Goal: Task Accomplishment & Management: Use online tool/utility

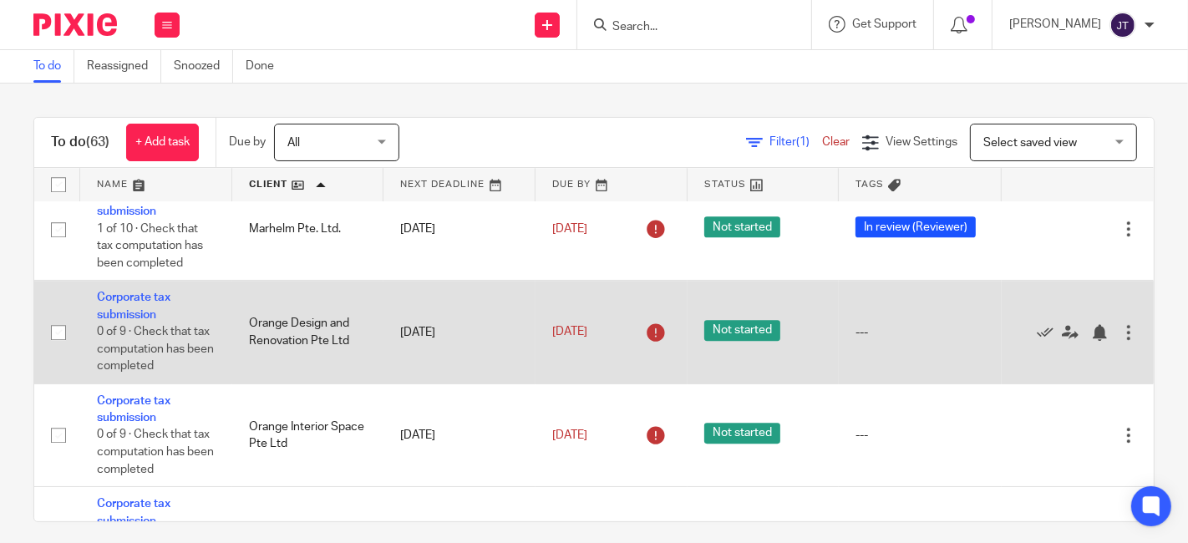
scroll to position [4178, 0]
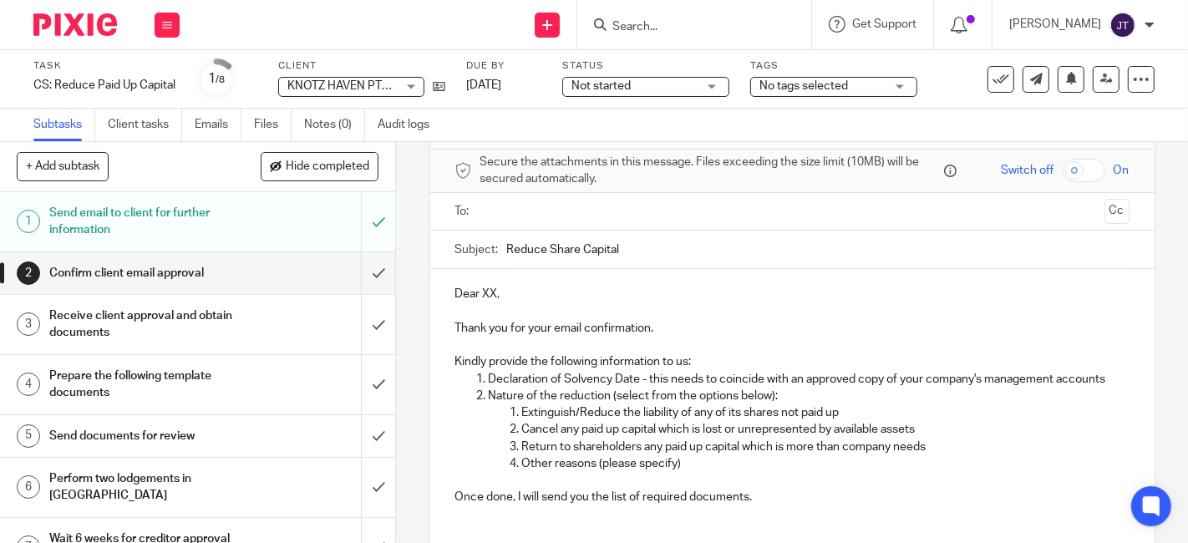
scroll to position [93, 0]
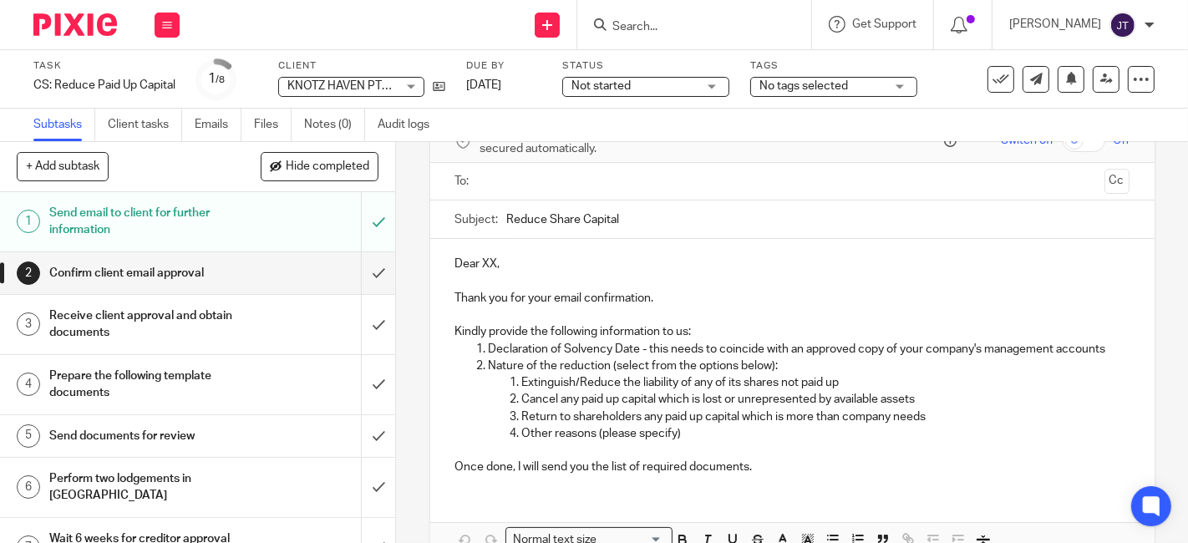
click at [199, 216] on h1 "Send email to client for further information" at bounding box center [147, 222] width 197 height 43
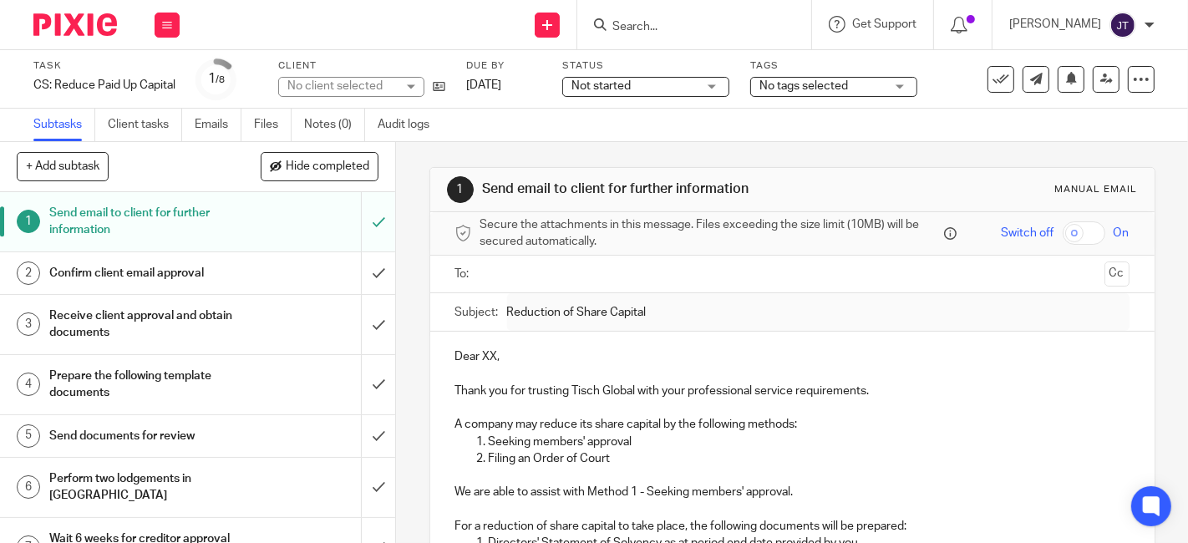
scroll to position [371, 0]
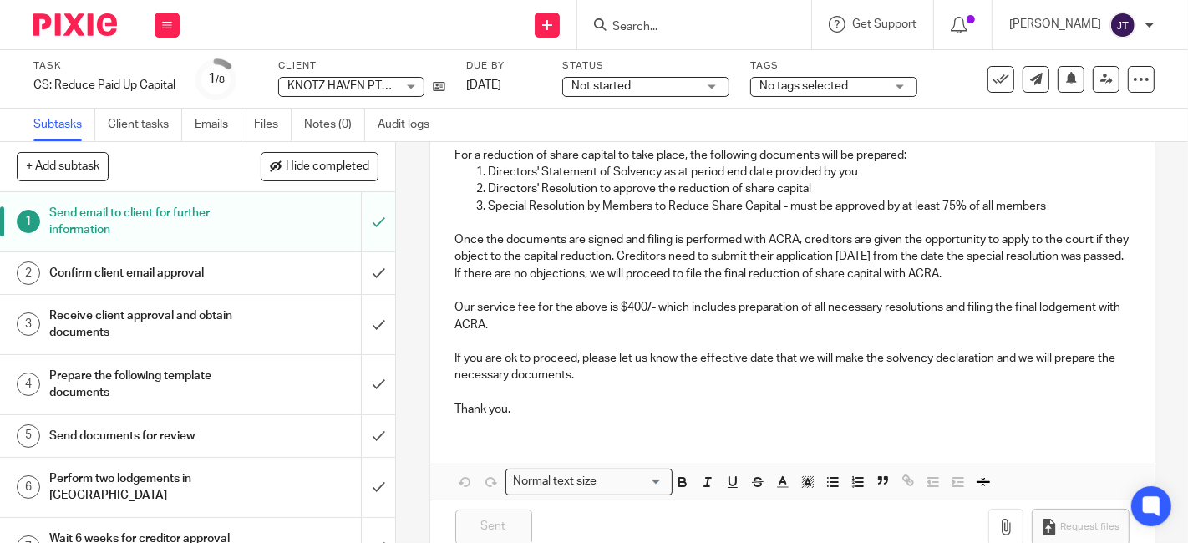
click at [157, 268] on h1 "Confirm client email approval" at bounding box center [147, 273] width 197 height 25
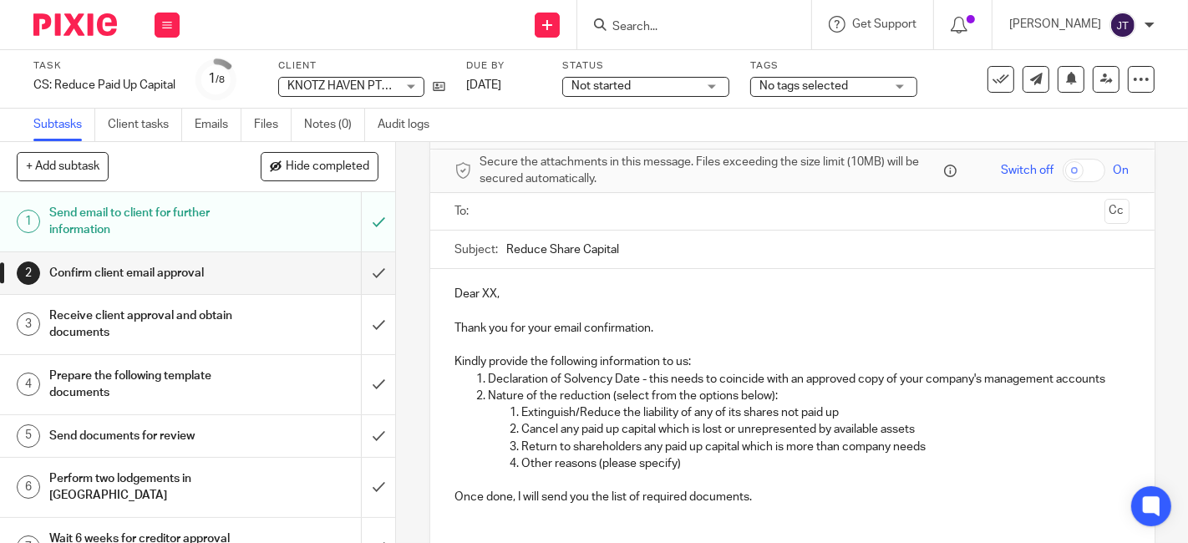
scroll to position [93, 0]
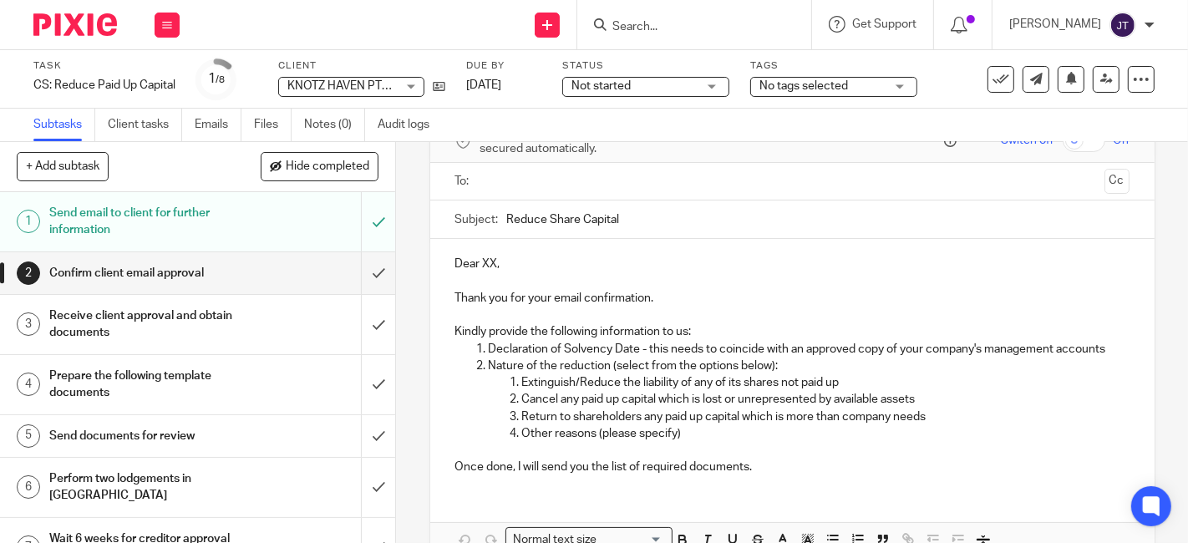
click at [105, 313] on h1 "Receive client approval and obtain documents" at bounding box center [147, 324] width 197 height 43
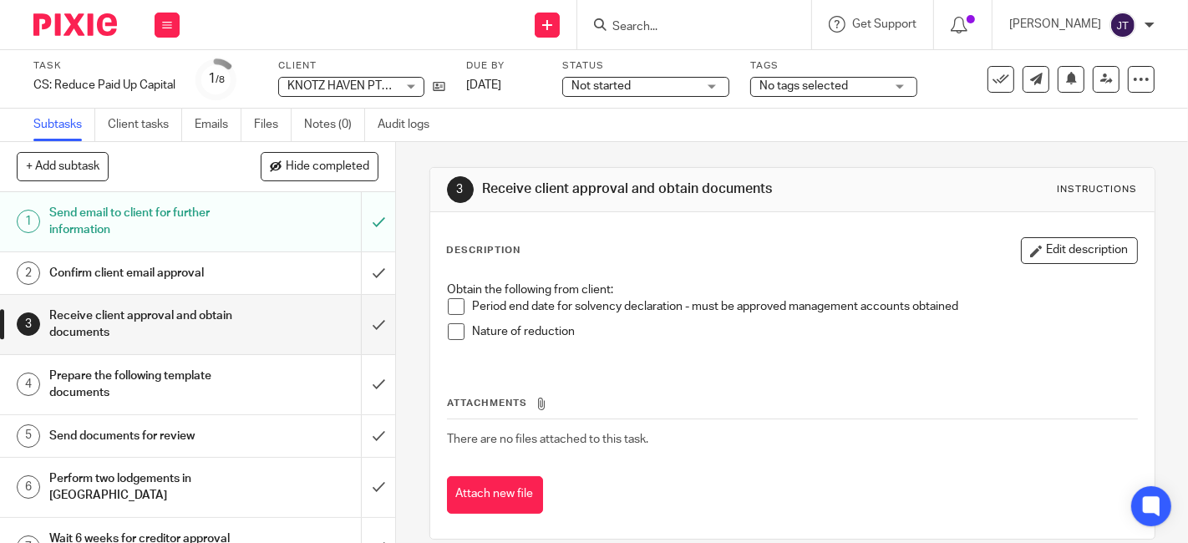
click at [110, 375] on h1 "Prepare the following template documents" at bounding box center [147, 384] width 197 height 43
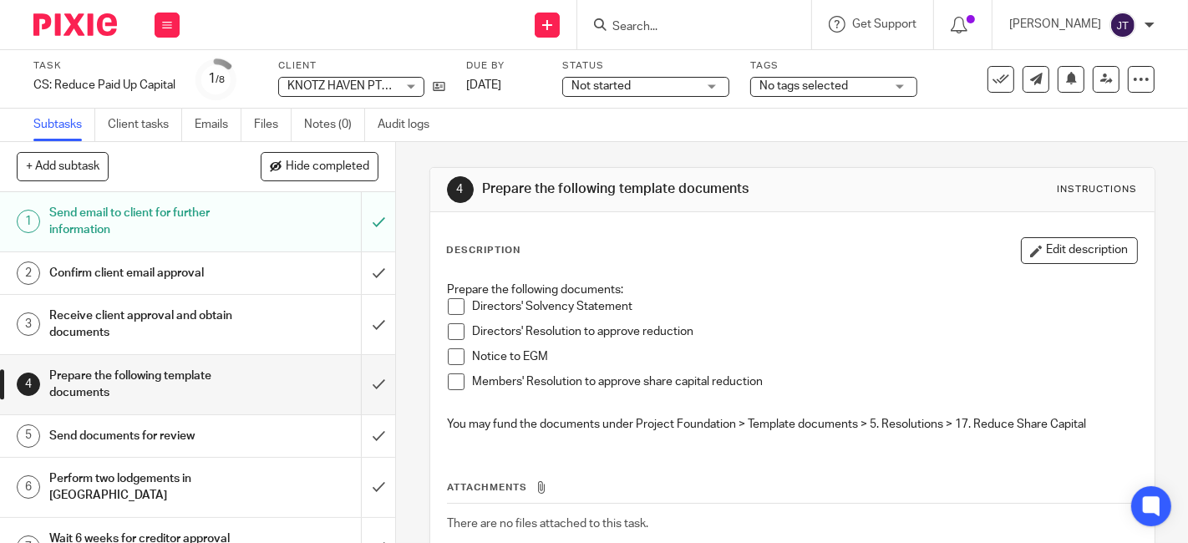
click at [126, 266] on h1 "Confirm client email approval" at bounding box center [147, 273] width 197 height 25
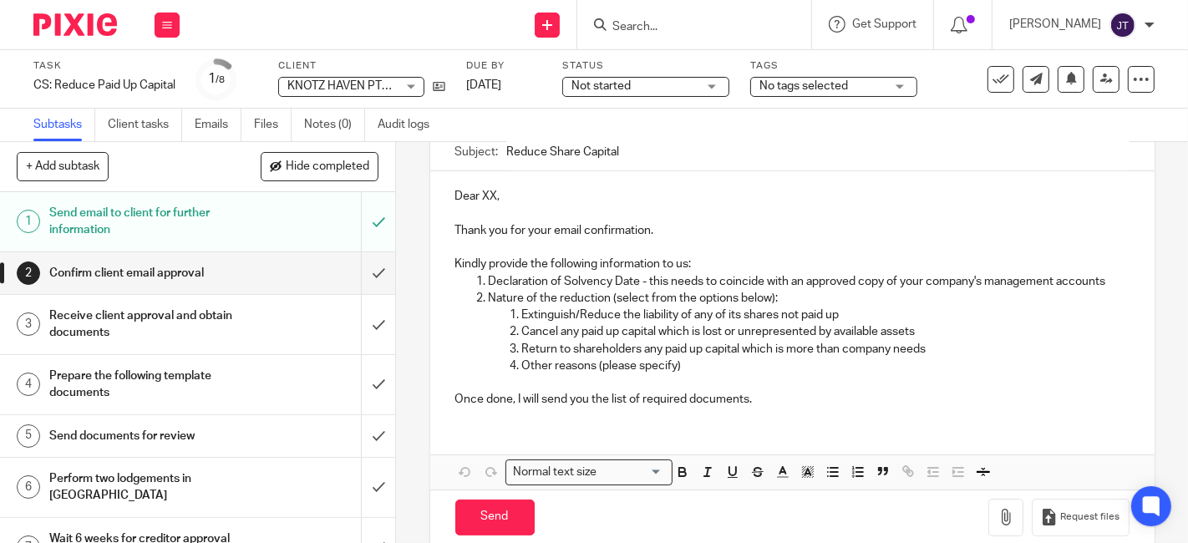
scroll to position [185, 0]
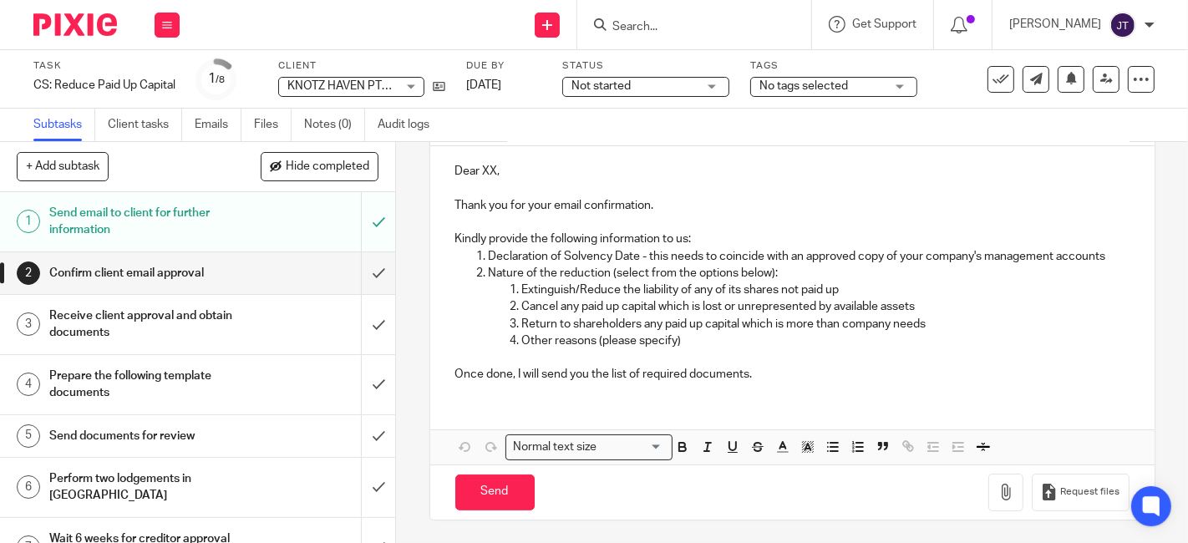
click at [180, 317] on h1 "Receive client approval and obtain documents" at bounding box center [147, 324] width 197 height 43
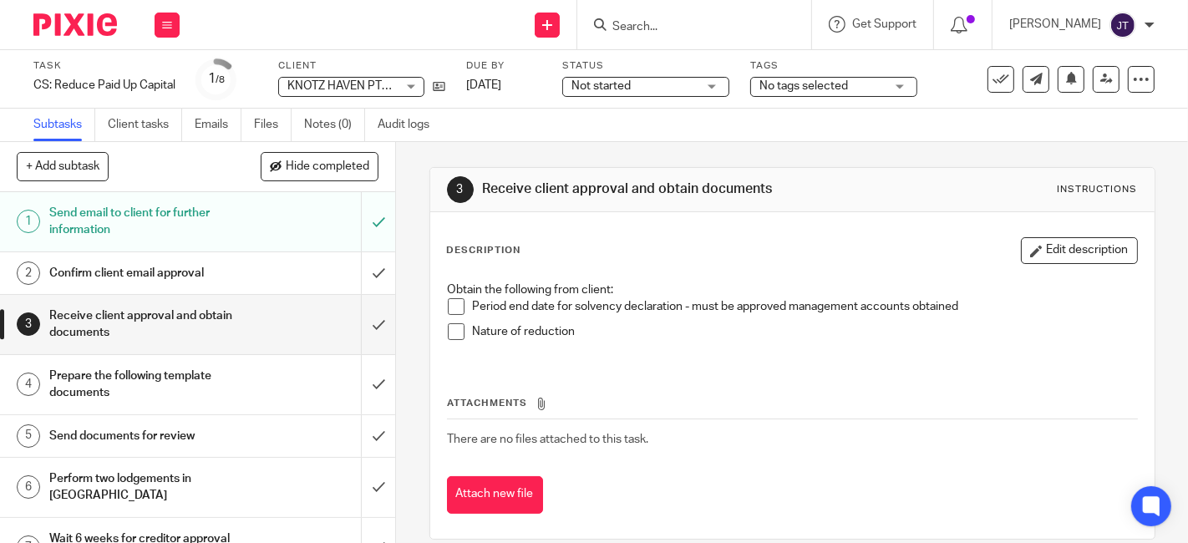
click at [104, 268] on h1 "Confirm client email approval" at bounding box center [147, 273] width 197 height 25
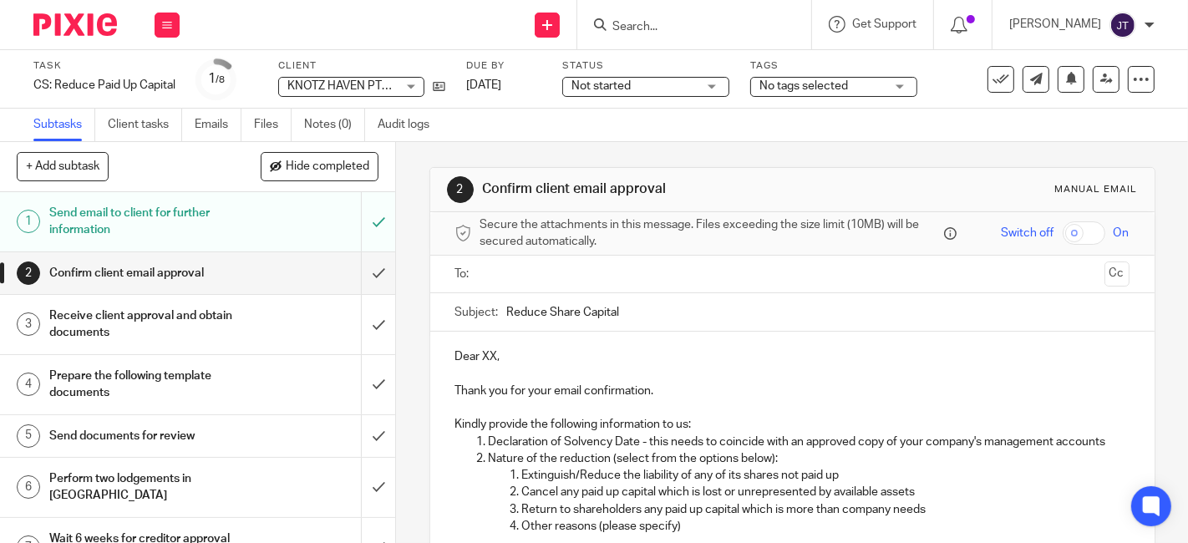
scroll to position [185, 0]
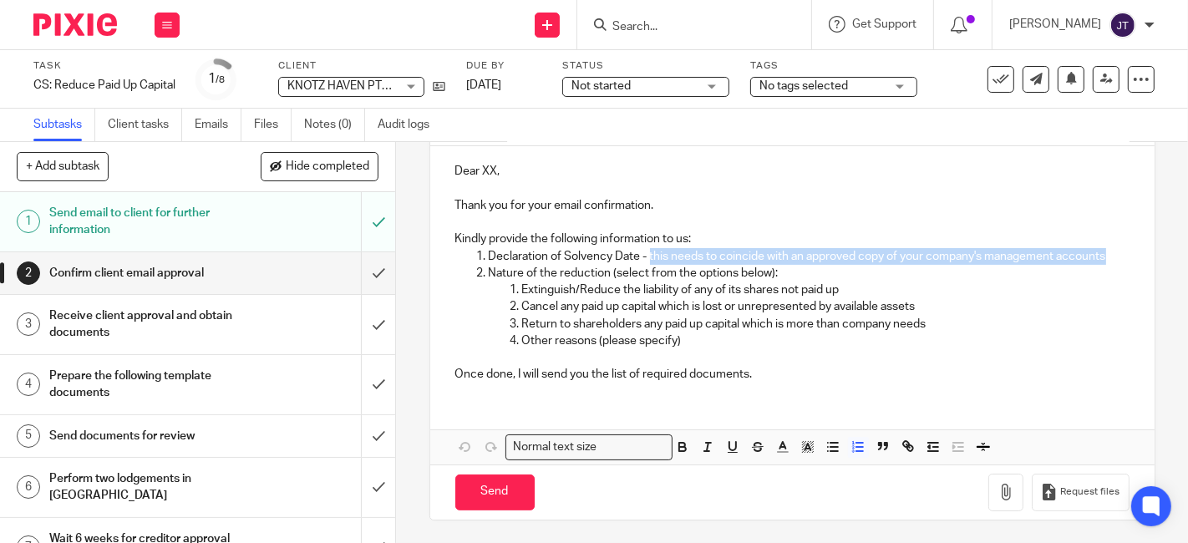
drag, startPoint x: 645, startPoint y: 252, endPoint x: 627, endPoint y: 271, distance: 26.6
click at [627, 265] on p "Declaration of Solvency Date - this needs to coincide with an approved copy of …" at bounding box center [809, 256] width 641 height 17
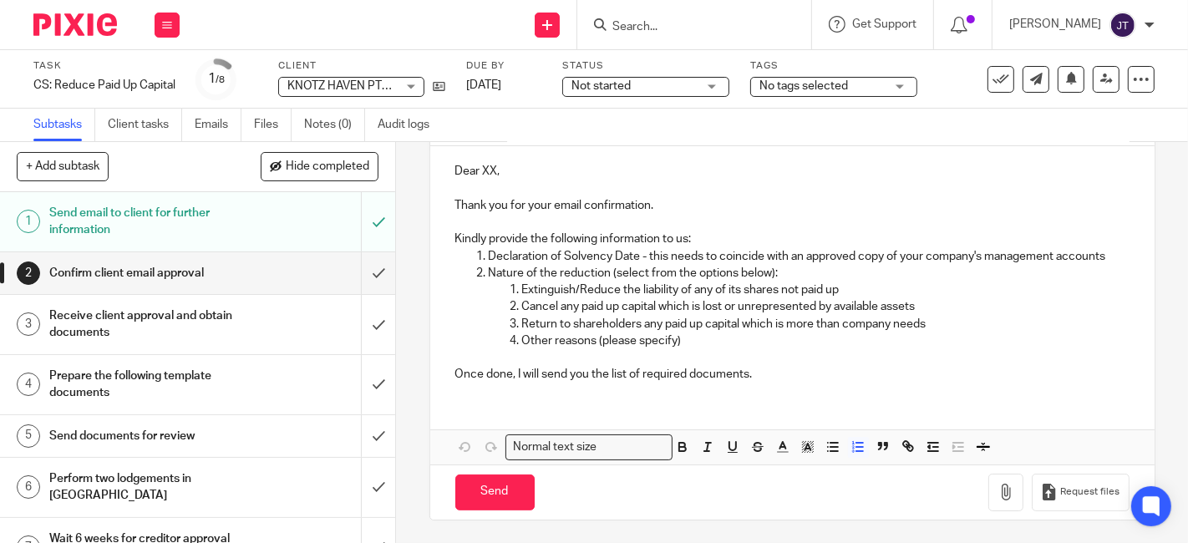
click at [556, 239] on p "Kindly provide the following information to us:" at bounding box center [792, 239] width 674 height 17
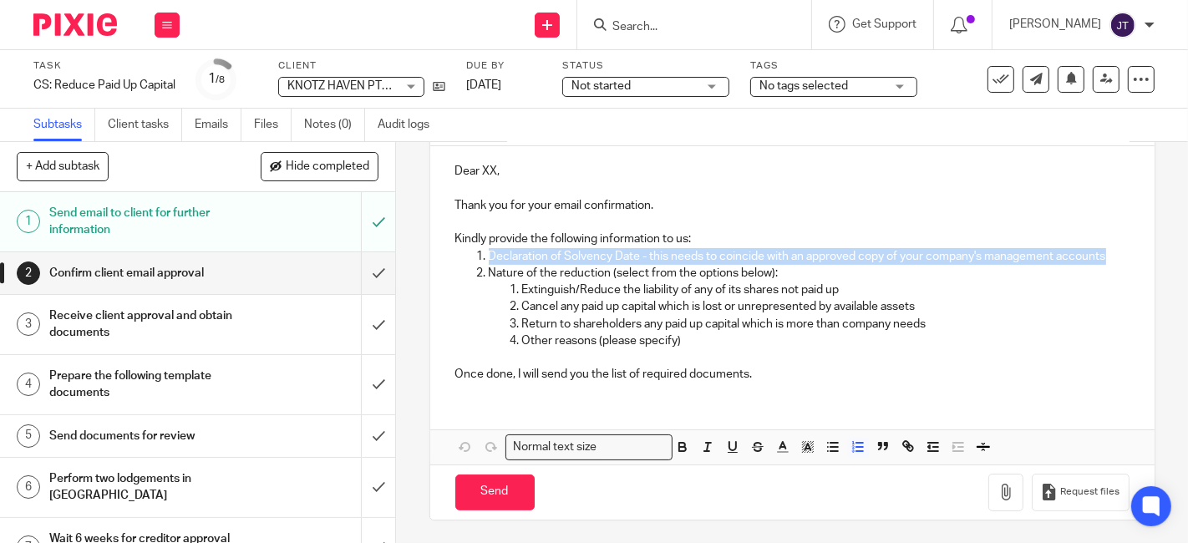
drag, startPoint x: 486, startPoint y: 254, endPoint x: 535, endPoint y: 276, distance: 53.1
click at [535, 265] on p "Declaration of Solvency Date - this needs to coincide with an approved copy of …" at bounding box center [809, 256] width 641 height 17
copy p "Declaration of Solvency Date - this needs to coincide with an approved copy of …"
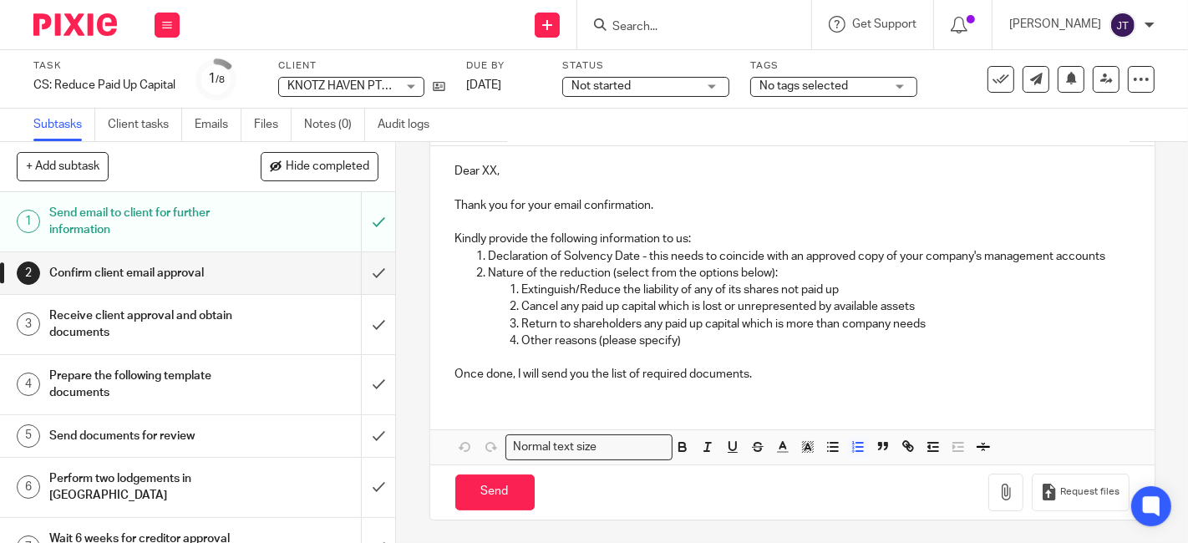
click at [756, 298] on p "Extinguish/Reduce the liability of any of its shares not paid up" at bounding box center [825, 290] width 607 height 17
